Goal: Information Seeking & Learning: Learn about a topic

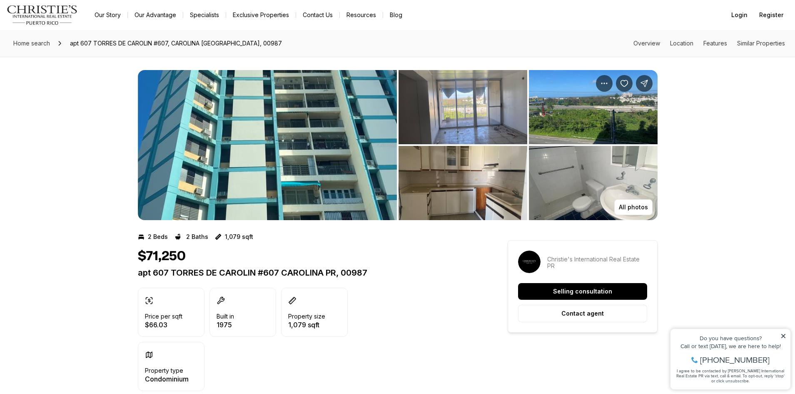
click at [459, 114] on img "View image gallery" at bounding box center [462, 107] width 129 height 74
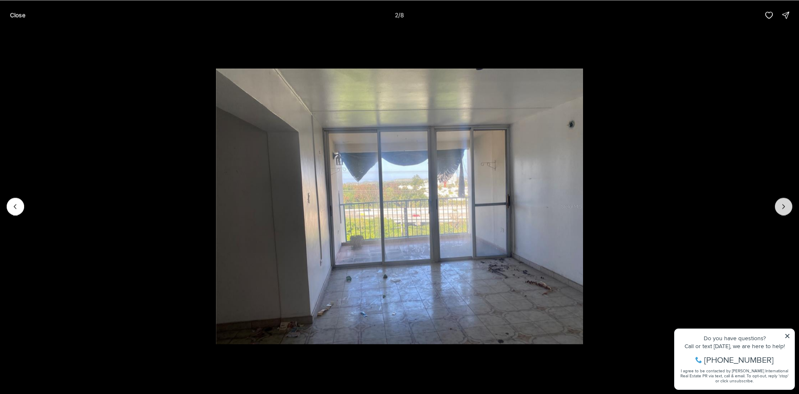
click at [788, 203] on icon "Next slide" at bounding box center [784, 206] width 8 height 8
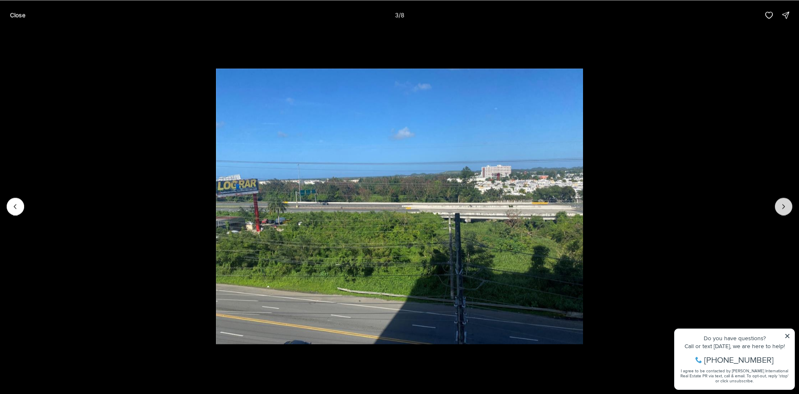
click at [788, 203] on icon "Next slide" at bounding box center [784, 206] width 8 height 8
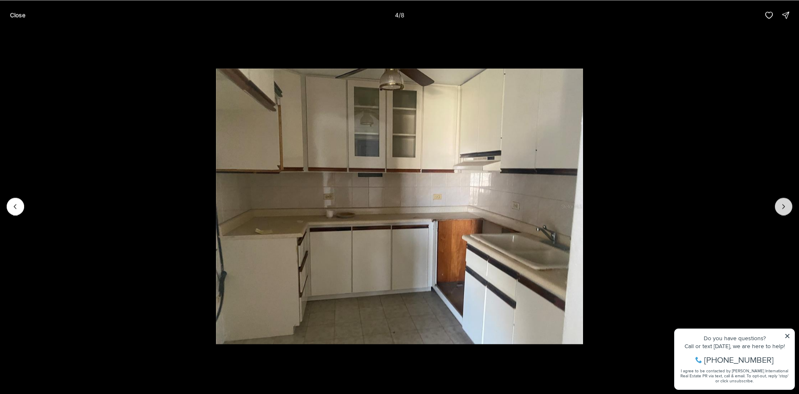
click at [788, 203] on icon "Next slide" at bounding box center [784, 206] width 8 height 8
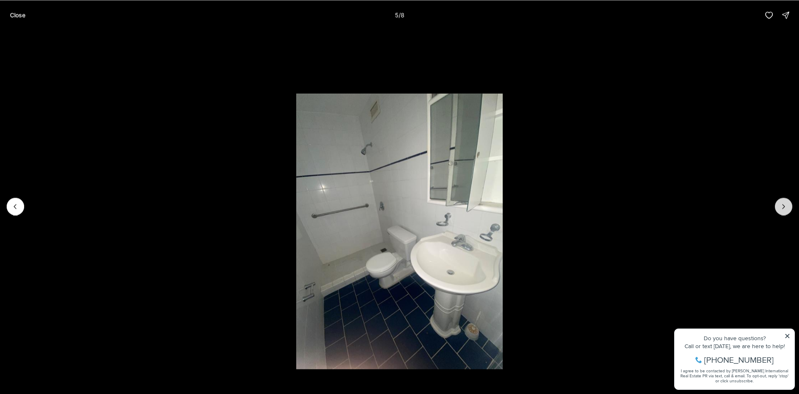
click at [788, 203] on icon "Next slide" at bounding box center [784, 206] width 8 height 8
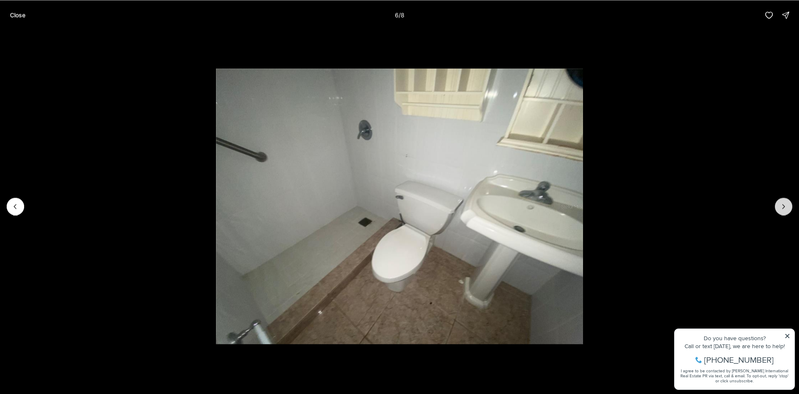
click at [788, 203] on icon "Next slide" at bounding box center [784, 206] width 8 height 8
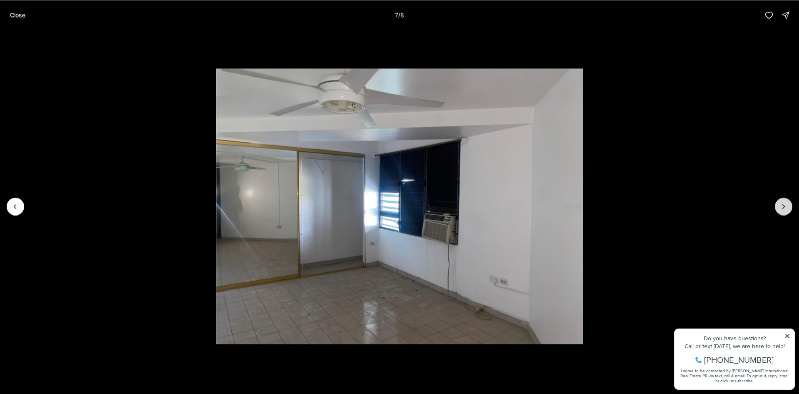
click at [788, 203] on icon "Next slide" at bounding box center [784, 206] width 8 height 8
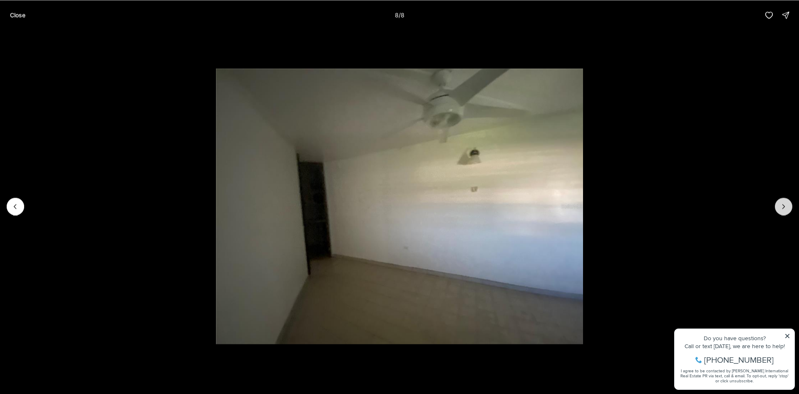
click at [788, 203] on div at bounding box center [783, 205] width 17 height 17
click at [785, 207] on div at bounding box center [783, 205] width 17 height 17
click at [17, 12] on p "Close" at bounding box center [17, 15] width 15 height 7
